Goal: Go to known website: Go to known website

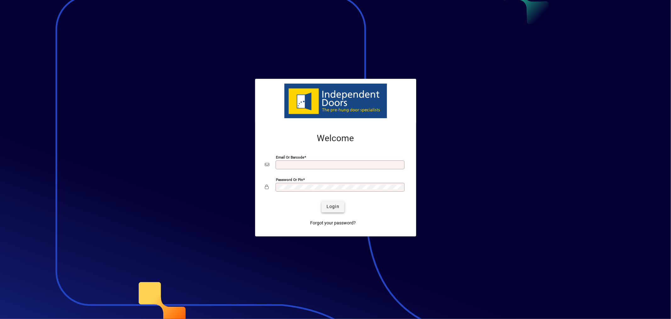
type input "**********"
click at [330, 207] on span "Login" at bounding box center [333, 206] width 13 height 7
